Goal: Check status: Check status

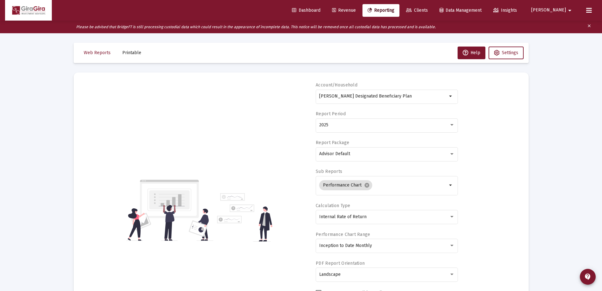
select select "View all"
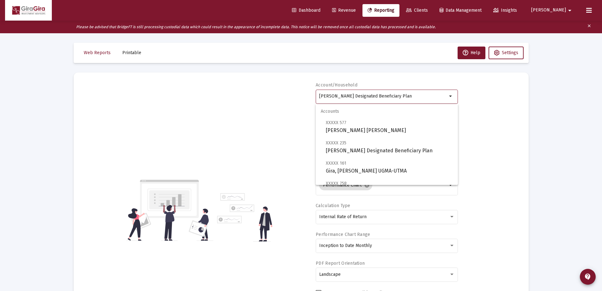
drag, startPoint x: 320, startPoint y: 95, endPoint x: 555, endPoint y: 99, distance: 235.5
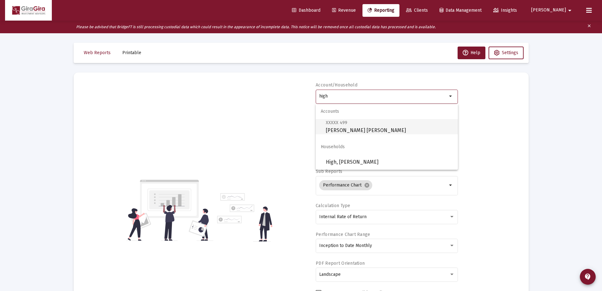
click at [330, 127] on span "XXXXX 499 [PERSON_NAME] [PERSON_NAME]" at bounding box center [389, 126] width 127 height 15
type input "[PERSON_NAME] [PERSON_NAME]"
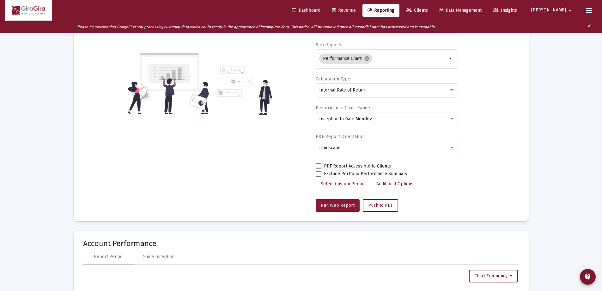
click at [337, 205] on span "Run Web Report" at bounding box center [338, 204] width 34 height 5
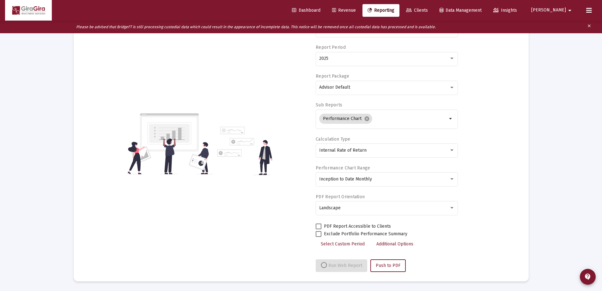
select select "View all"
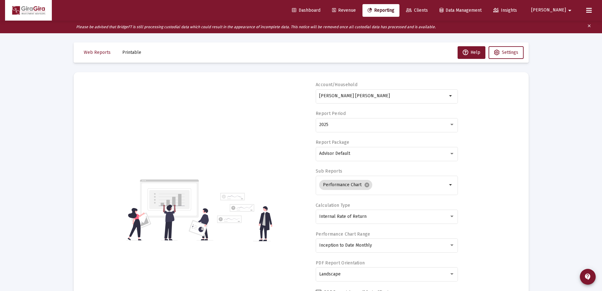
scroll to position [0, 0]
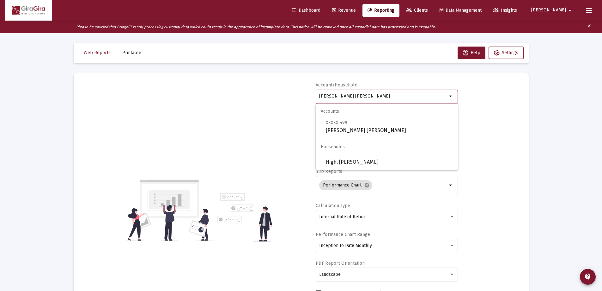
drag, startPoint x: 320, startPoint y: 95, endPoint x: 499, endPoint y: 99, distance: 179.6
click at [499, 99] on div "Account/Household [PERSON_NAME] [PERSON_NAME] arrow_drop_down Report Period 202…" at bounding box center [301, 210] width 436 height 256
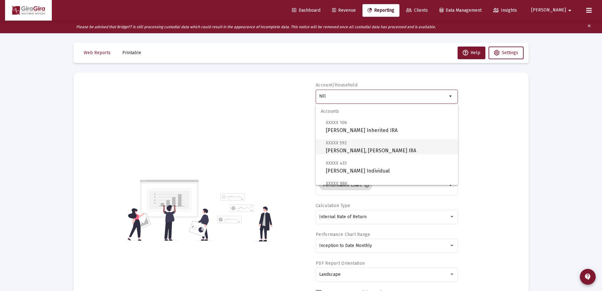
click at [348, 145] on span "XXXXX [STREET_ADDRESS][PERSON_NAME][PERSON_NAME] IRA" at bounding box center [389, 146] width 127 height 15
type input "[PERSON_NAME], [PERSON_NAME] IRA"
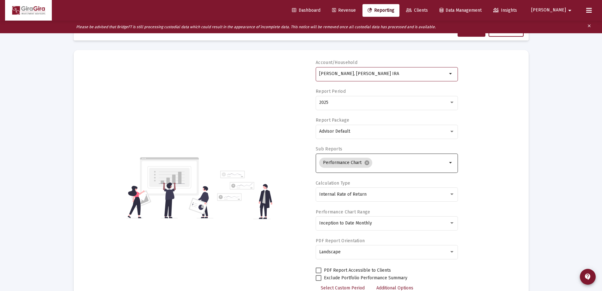
scroll to position [126, 0]
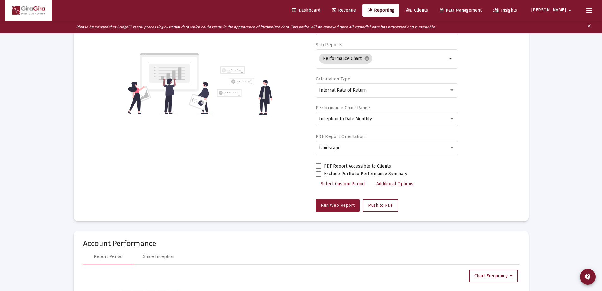
click at [339, 201] on button "Run Web Report" at bounding box center [338, 205] width 44 height 13
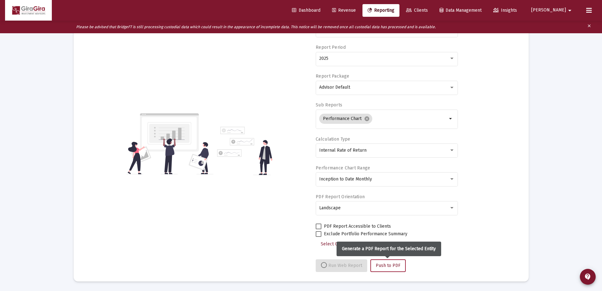
select select "View all"
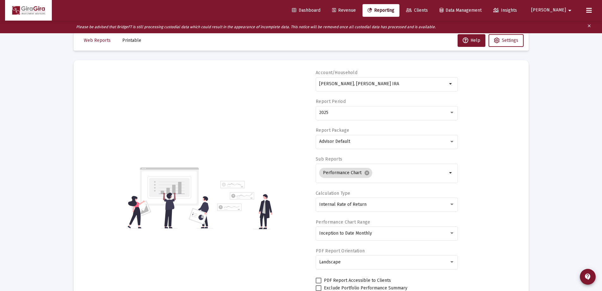
scroll to position [3, 0]
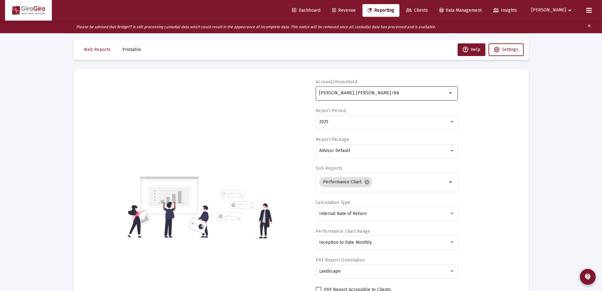
click at [336, 92] on input "[PERSON_NAME], [PERSON_NAME] IRA" at bounding box center [383, 92] width 128 height 5
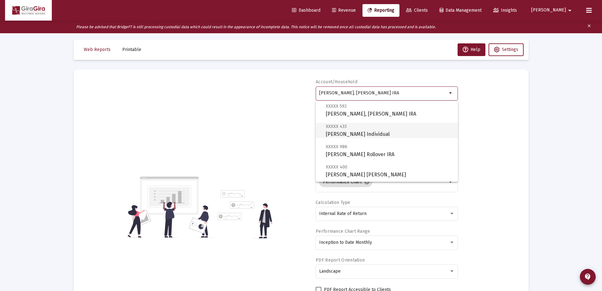
scroll to position [63, 0]
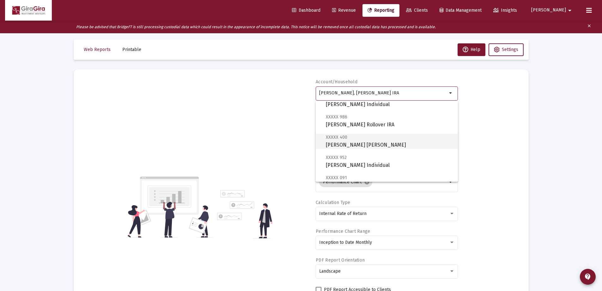
click at [348, 141] on span "XXXXX 400 [PERSON_NAME] [PERSON_NAME]" at bounding box center [389, 140] width 127 height 15
type input "[PERSON_NAME] [PERSON_NAME]"
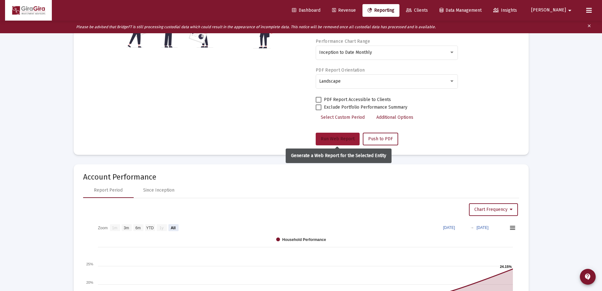
click at [331, 136] on span "Run Web Report" at bounding box center [338, 138] width 34 height 5
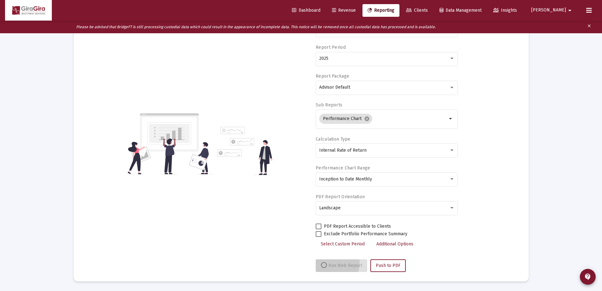
select select "View all"
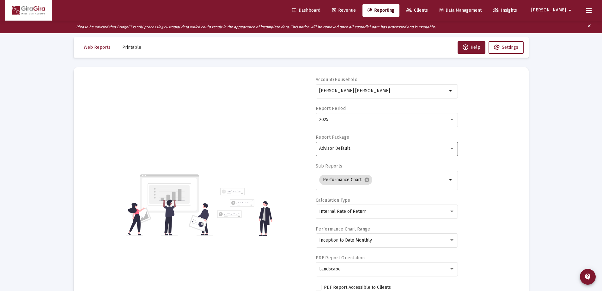
scroll to position [3, 0]
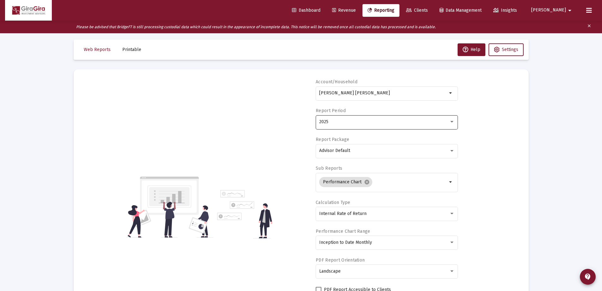
click at [333, 120] on div "2025" at bounding box center [384, 121] width 130 height 5
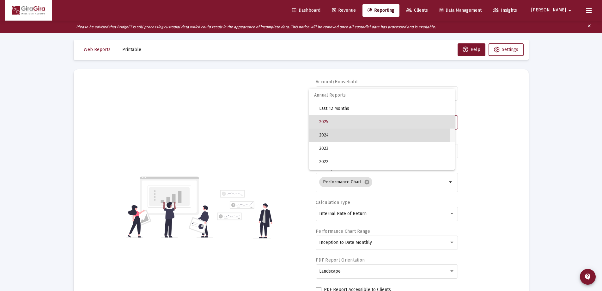
click at [331, 134] on span "2024" at bounding box center [384, 134] width 131 height 13
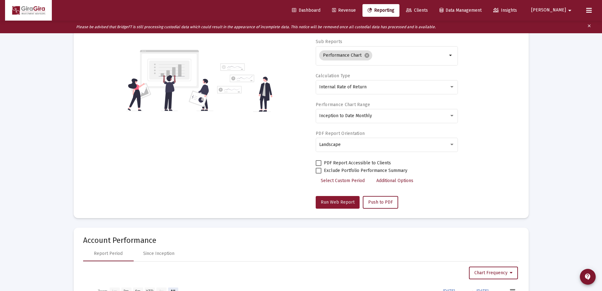
click at [336, 202] on span "Run Web Report" at bounding box center [338, 201] width 34 height 5
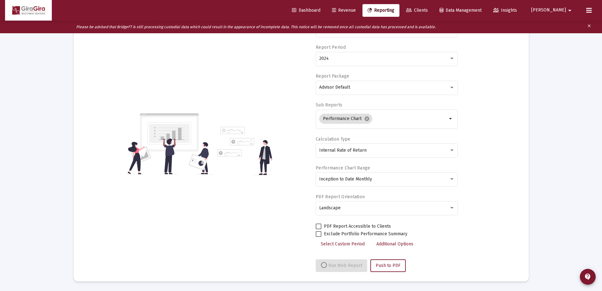
select select "View all"
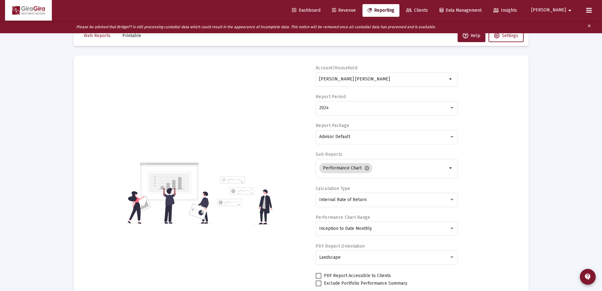
scroll to position [0, 0]
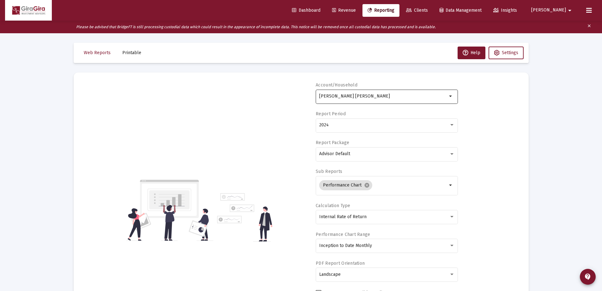
click at [343, 96] on input "[PERSON_NAME] [PERSON_NAME]" at bounding box center [383, 96] width 128 height 5
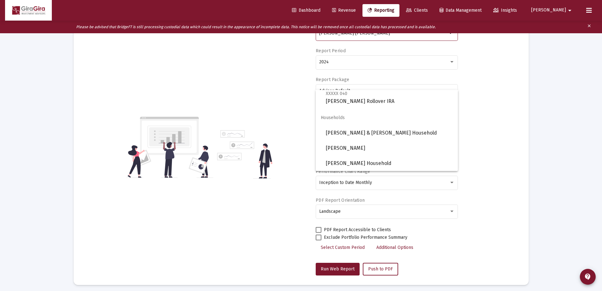
scroll to position [63, 0]
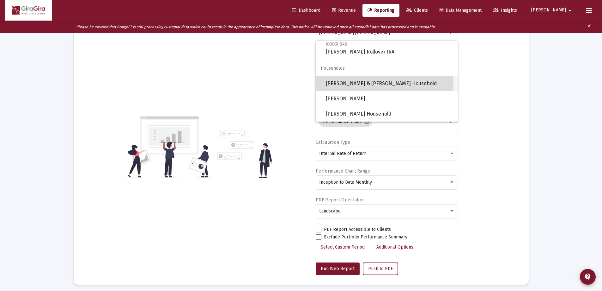
click at [362, 84] on span "[PERSON_NAME] & [PERSON_NAME] Household" at bounding box center [389, 83] width 127 height 15
type input "[PERSON_NAME] & [PERSON_NAME] Household"
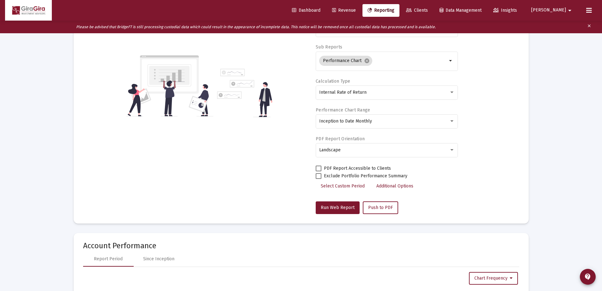
scroll to position [126, 0]
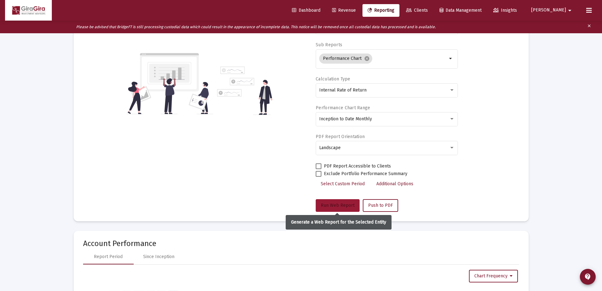
click at [329, 205] on span "Run Web Report" at bounding box center [338, 204] width 34 height 5
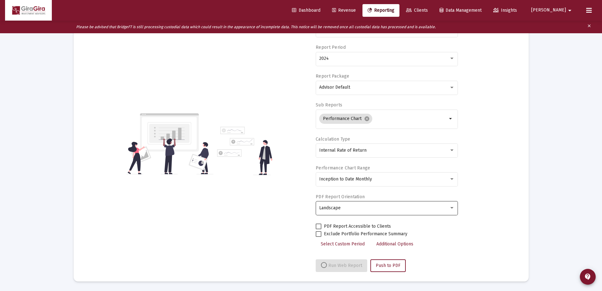
select select "View all"
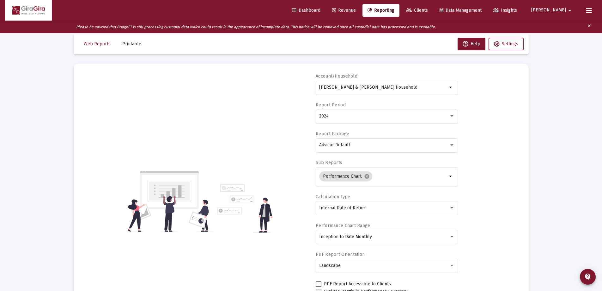
scroll to position [0, 0]
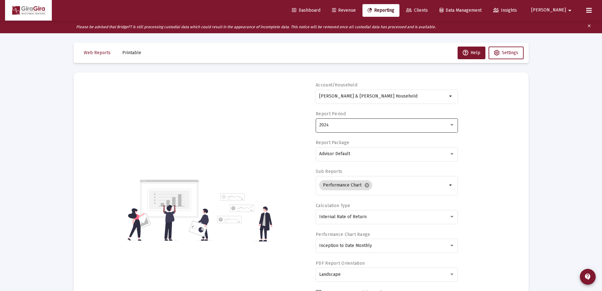
click at [337, 125] on div "2024" at bounding box center [384, 124] width 130 height 5
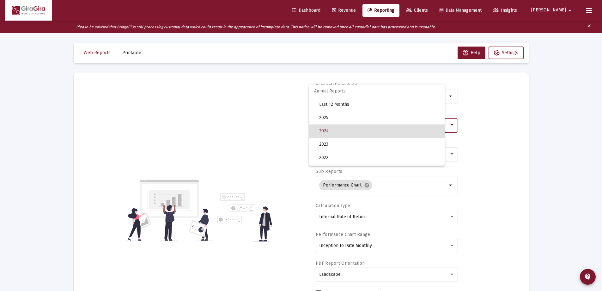
scroll to position [6, 0]
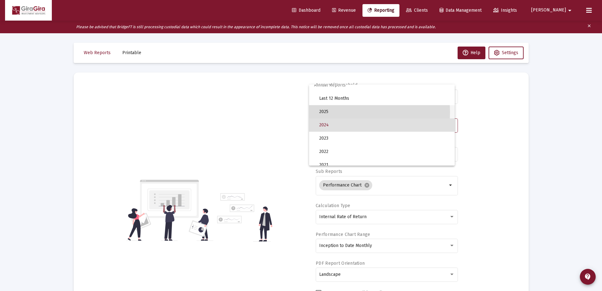
click at [330, 112] on span "2025" at bounding box center [384, 111] width 131 height 13
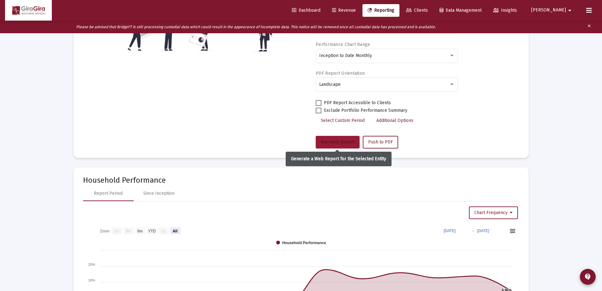
click at [335, 141] on span "Run Web Report" at bounding box center [338, 141] width 34 height 5
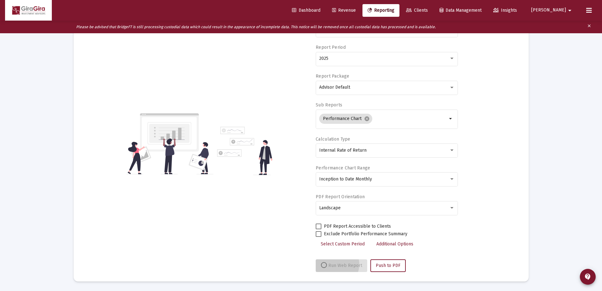
scroll to position [66, 0]
select select "View all"
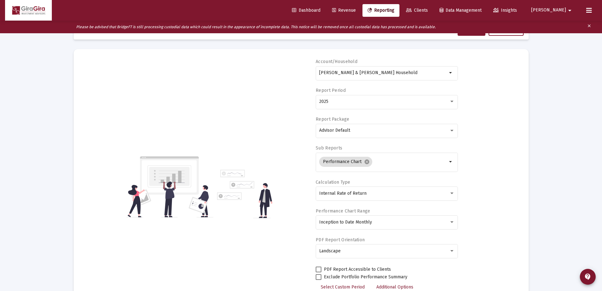
scroll to position [0, 0]
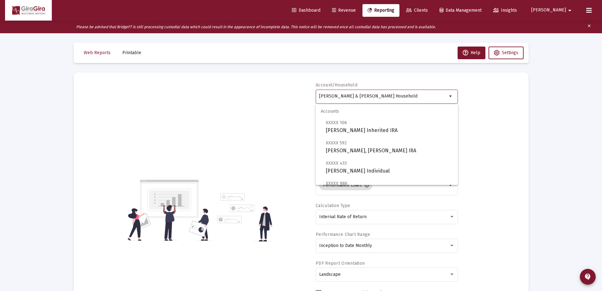
drag, startPoint x: 320, startPoint y: 94, endPoint x: 532, endPoint y: 101, distance: 212.9
drag, startPoint x: 320, startPoint y: 95, endPoint x: 355, endPoint y: 98, distance: 35.5
click at [355, 98] on input "kat" at bounding box center [383, 96] width 128 height 5
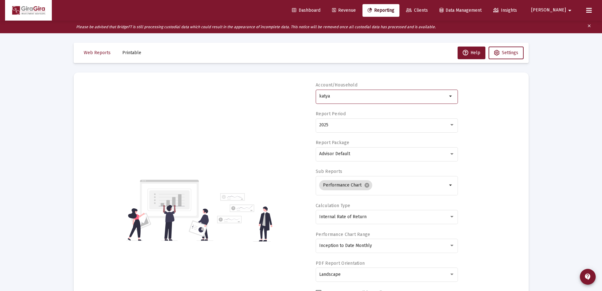
drag, startPoint x: 319, startPoint y: 94, endPoint x: 456, endPoint y: 103, distance: 136.5
click at [451, 103] on div "katya arrow_drop_down" at bounding box center [387, 95] width 142 height 15
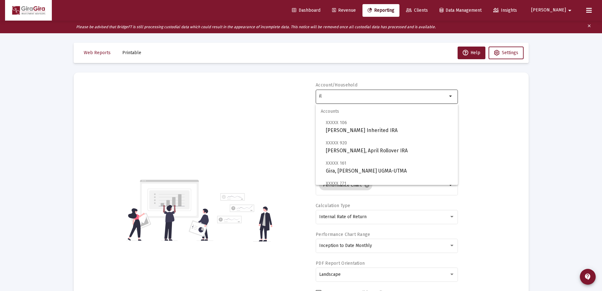
click at [326, 93] on div "il" at bounding box center [383, 95] width 128 height 15
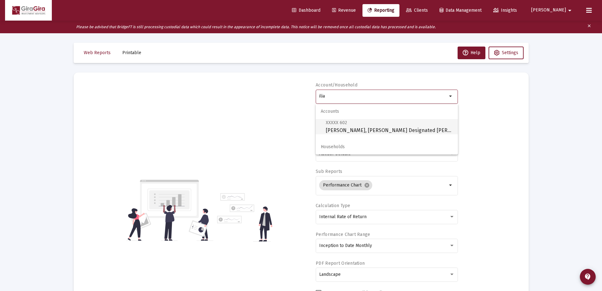
click at [341, 128] on span "XXXXX 602 [PERSON_NAME], [PERSON_NAME] Designated Bene Plan" at bounding box center [389, 126] width 127 height 15
type input "[PERSON_NAME], [PERSON_NAME] Designated [PERSON_NAME]"
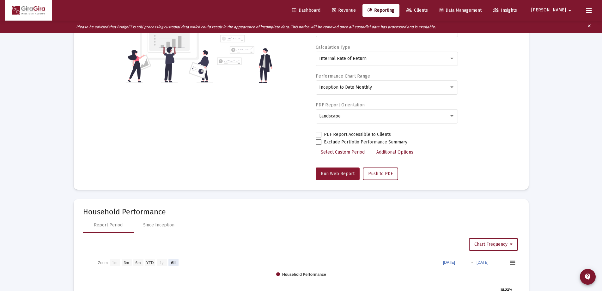
click at [334, 174] on span "Run Web Report" at bounding box center [338, 173] width 34 height 5
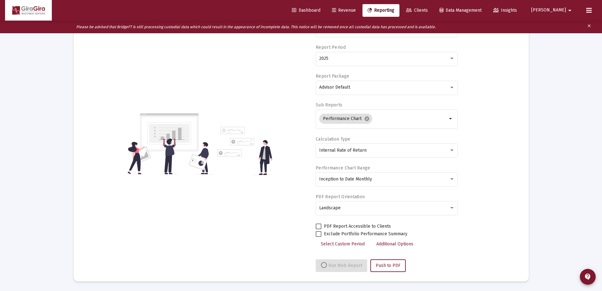
select select "View all"
